Goal: Contribute content: Contribute content

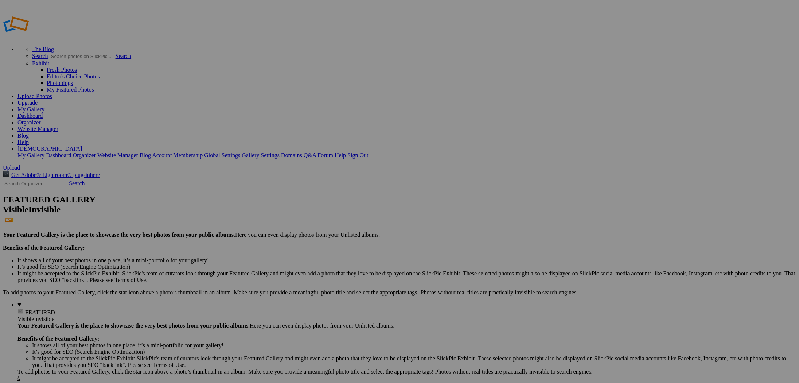
drag, startPoint x: 127, startPoint y: 115, endPoint x: 139, endPoint y: 115, distance: 12.0
click at [138, 104] on div at bounding box center [399, 191] width 799 height 383
type input "1974 AMC Hornet"
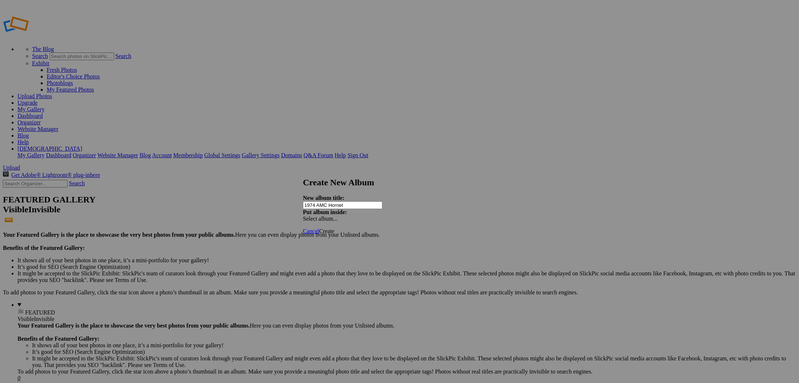
click at [334, 228] on span "Create" at bounding box center [326, 231] width 15 height 6
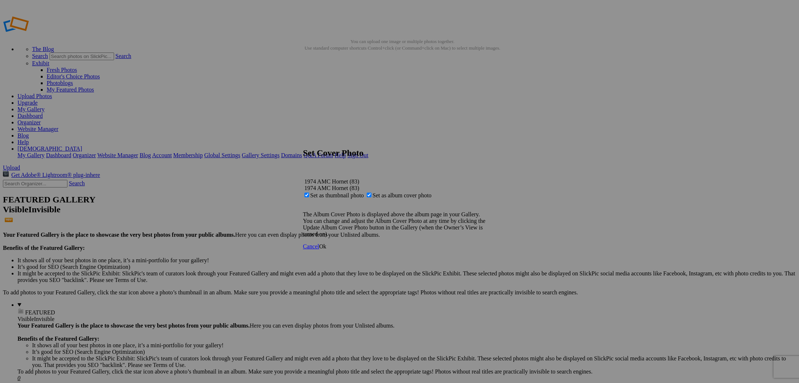
click at [326, 249] on span "Ok" at bounding box center [322, 246] width 7 height 6
